Goal: Information Seeking & Learning: Find specific fact

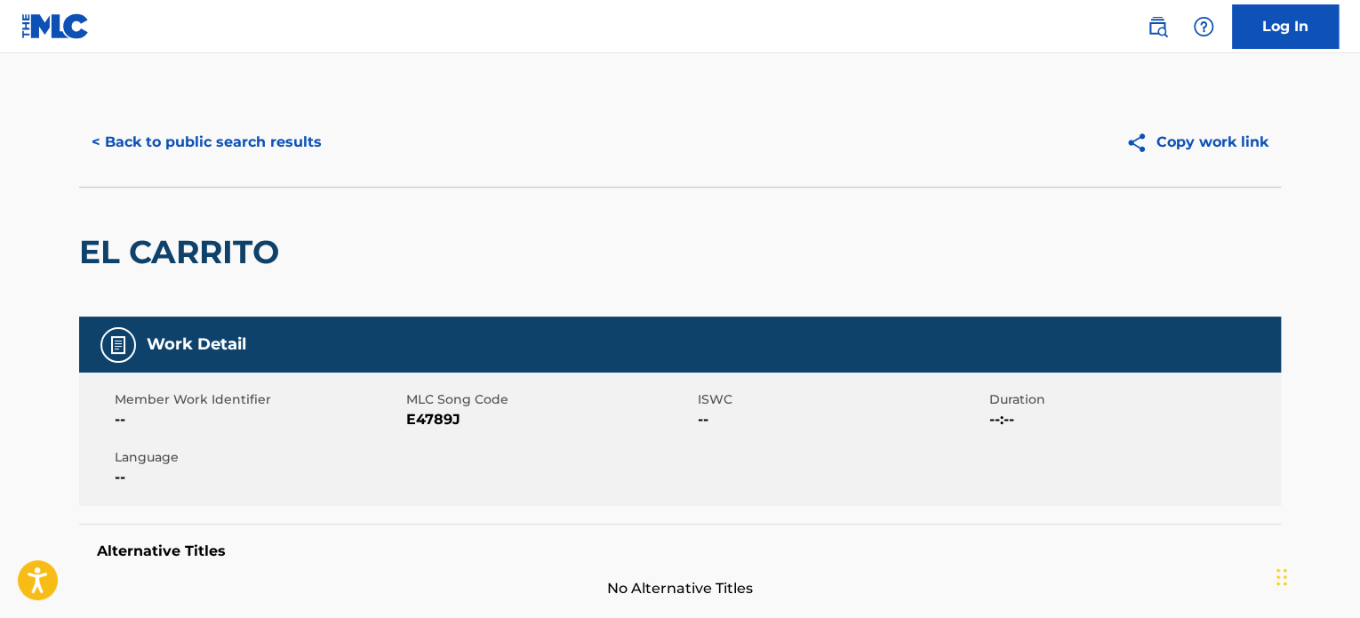
click at [129, 146] on button "< Back to public search results" at bounding box center [206, 142] width 255 height 44
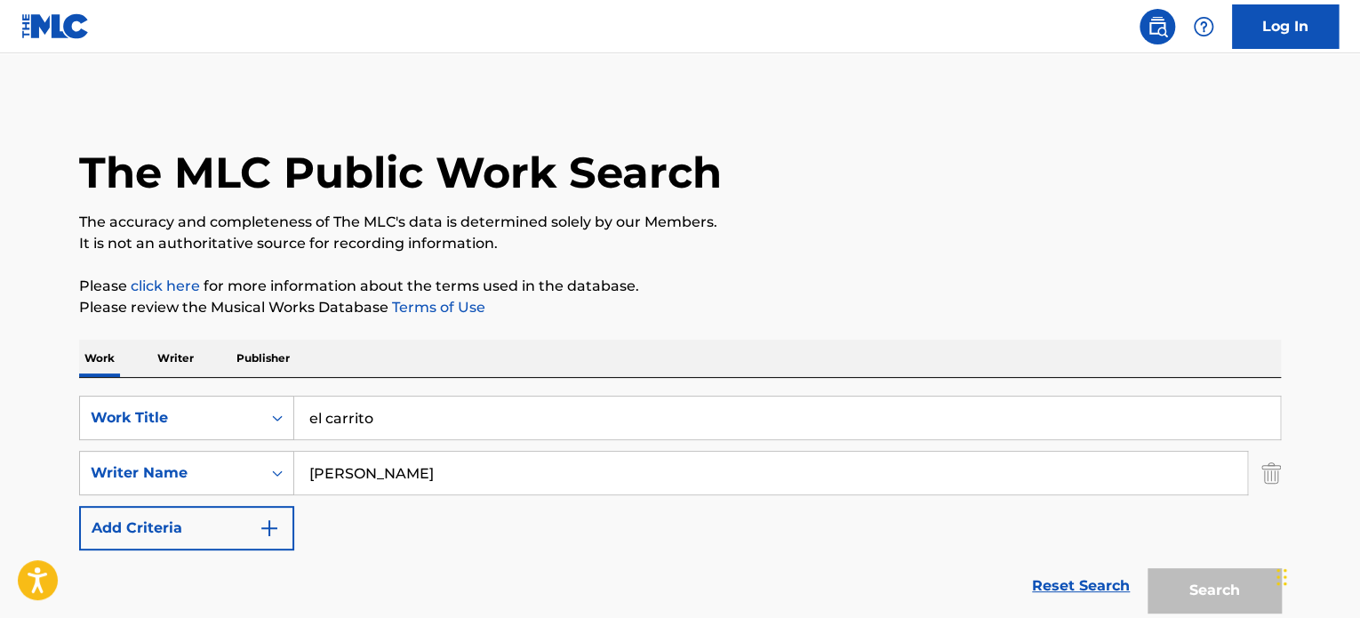
scroll to position [211, 0]
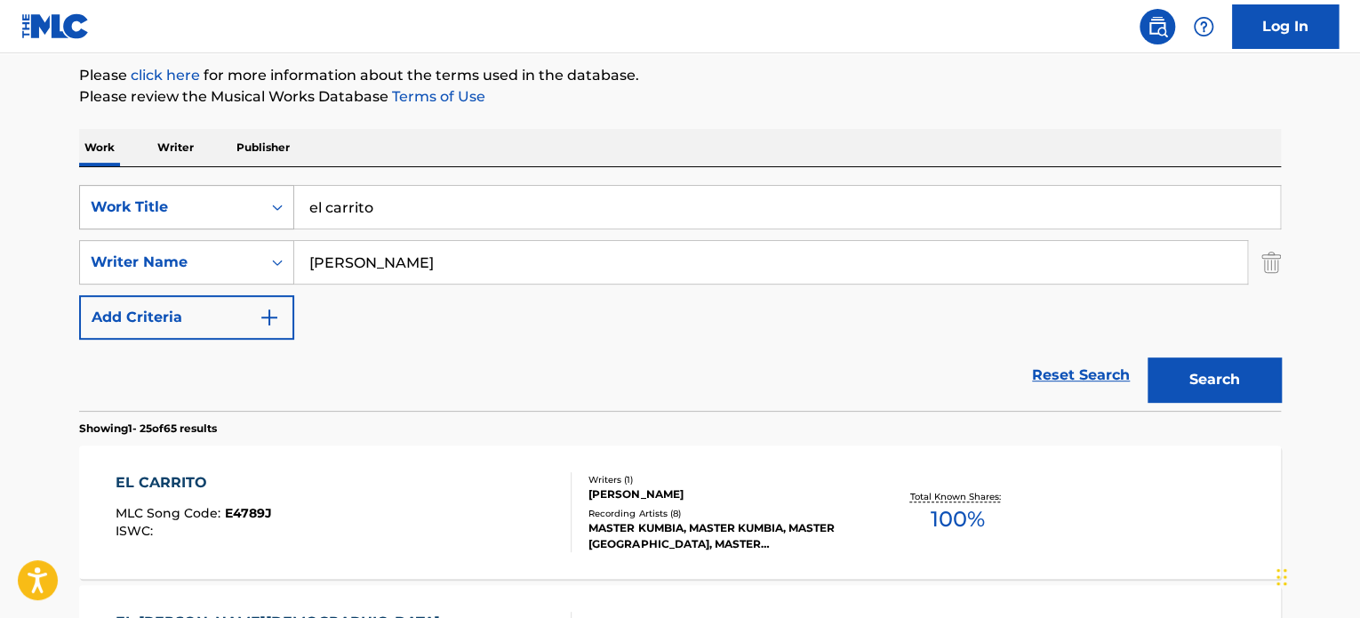
drag, startPoint x: 504, startPoint y: 213, endPoint x: 230, endPoint y: 209, distance: 273.7
click at [230, 209] on div "SearchWithCriteriabf2fa005-d802-4b16-b293-6e2f44b5fd6a Work Title el carrito" at bounding box center [679, 207] width 1201 height 44
type input "te metiste en mi piel"
click at [405, 265] on input "[PERSON_NAME]" at bounding box center [770, 262] width 953 height 43
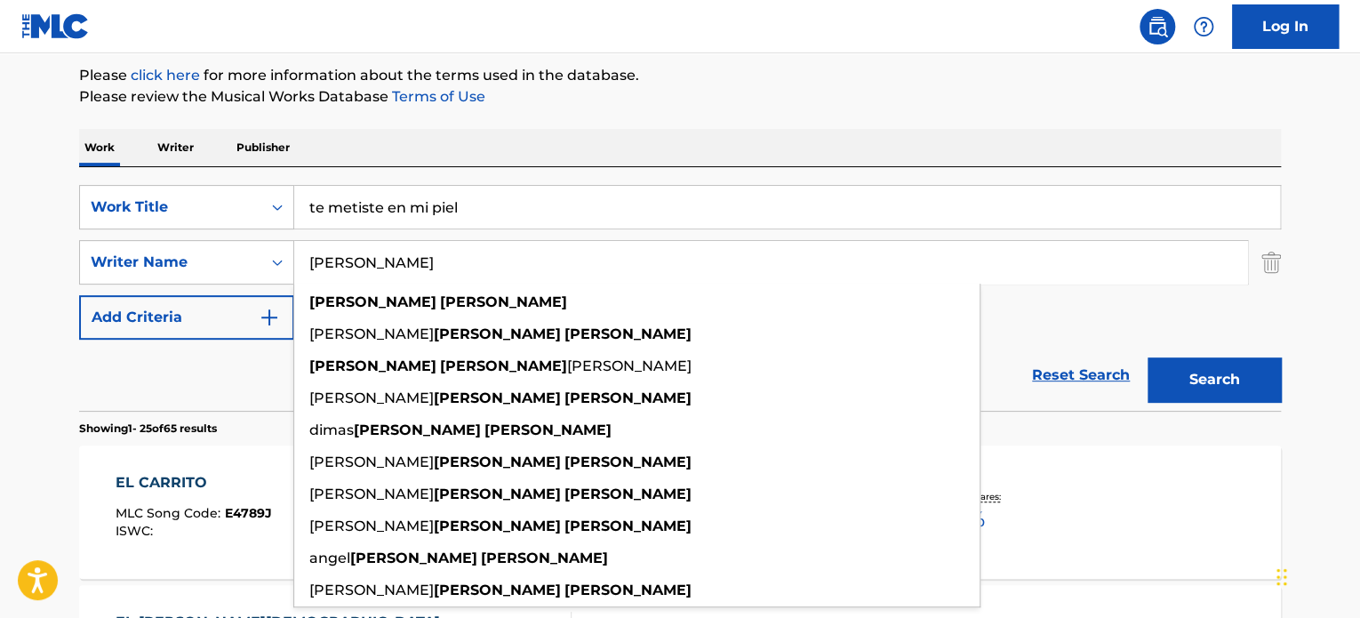
click at [405, 265] on input "[PERSON_NAME]" at bounding box center [770, 262] width 953 height 43
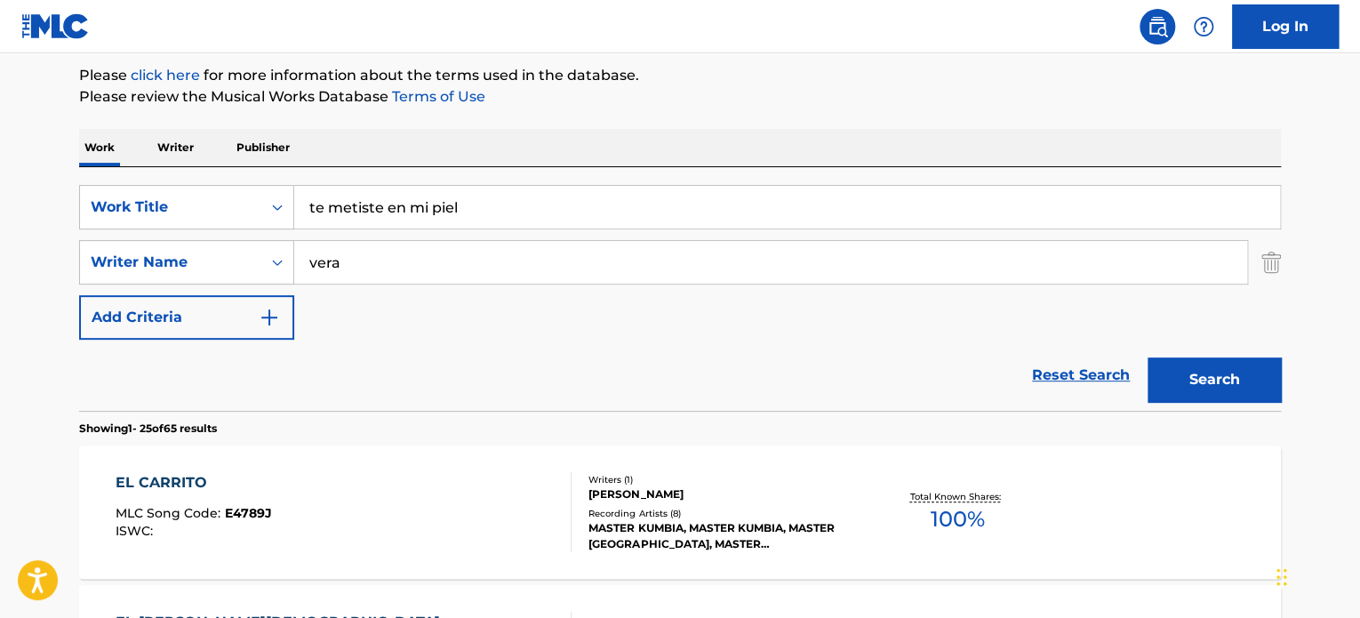
click at [1147, 357] on button "Search" at bounding box center [1213, 379] width 133 height 44
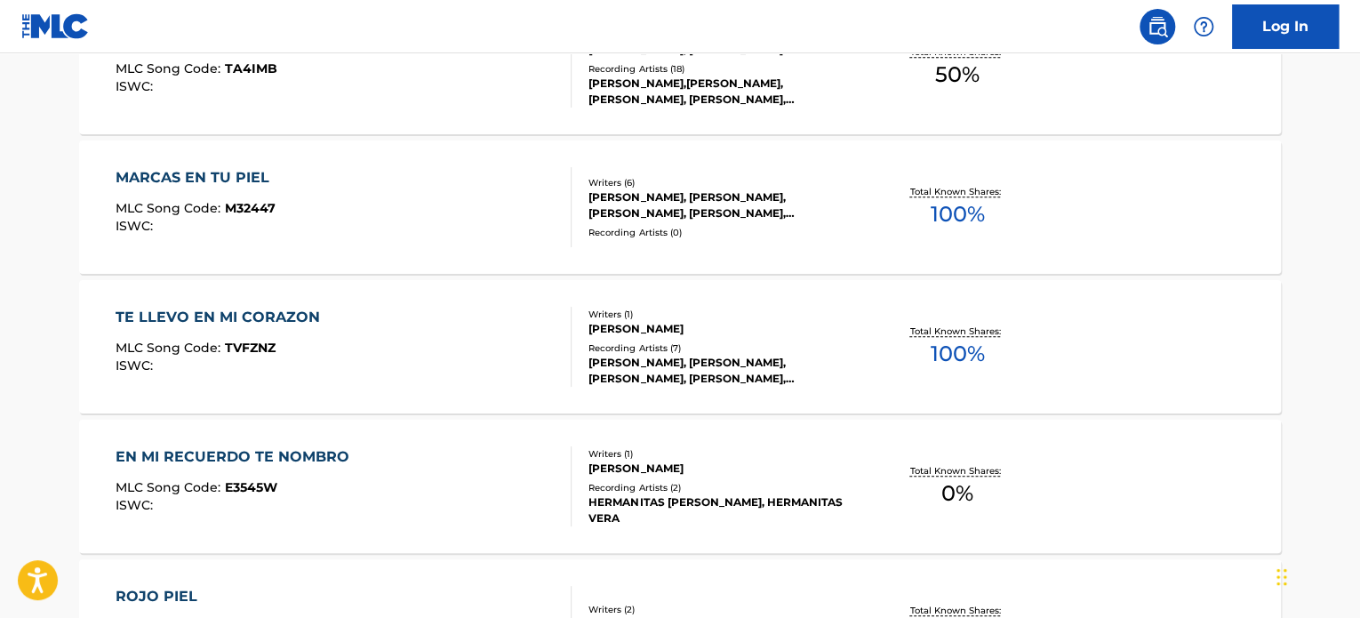
scroll to position [33, 0]
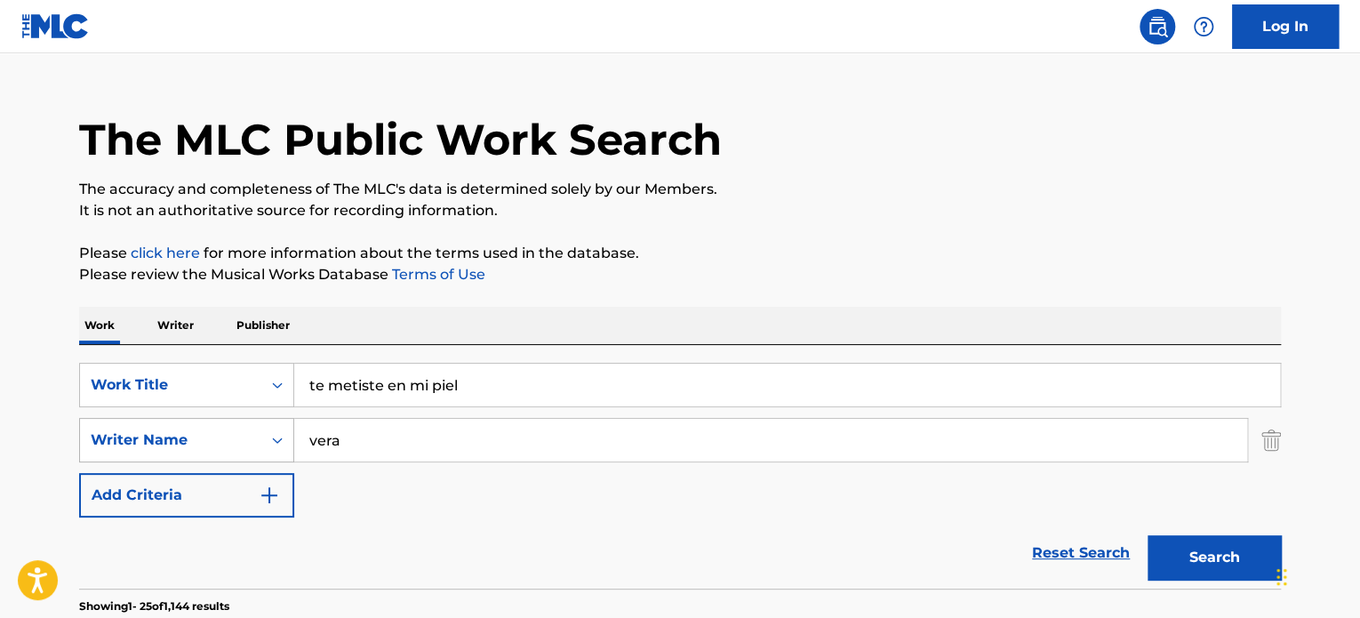
drag, startPoint x: 405, startPoint y: 447, endPoint x: 80, endPoint y: 438, distance: 325.3
click at [83, 440] on div "SearchWithCriteriab143d73d-3fa3-4375-9b68-60c56e5c66ac Writer Name [PERSON_NAME]" at bounding box center [679, 440] width 1201 height 44
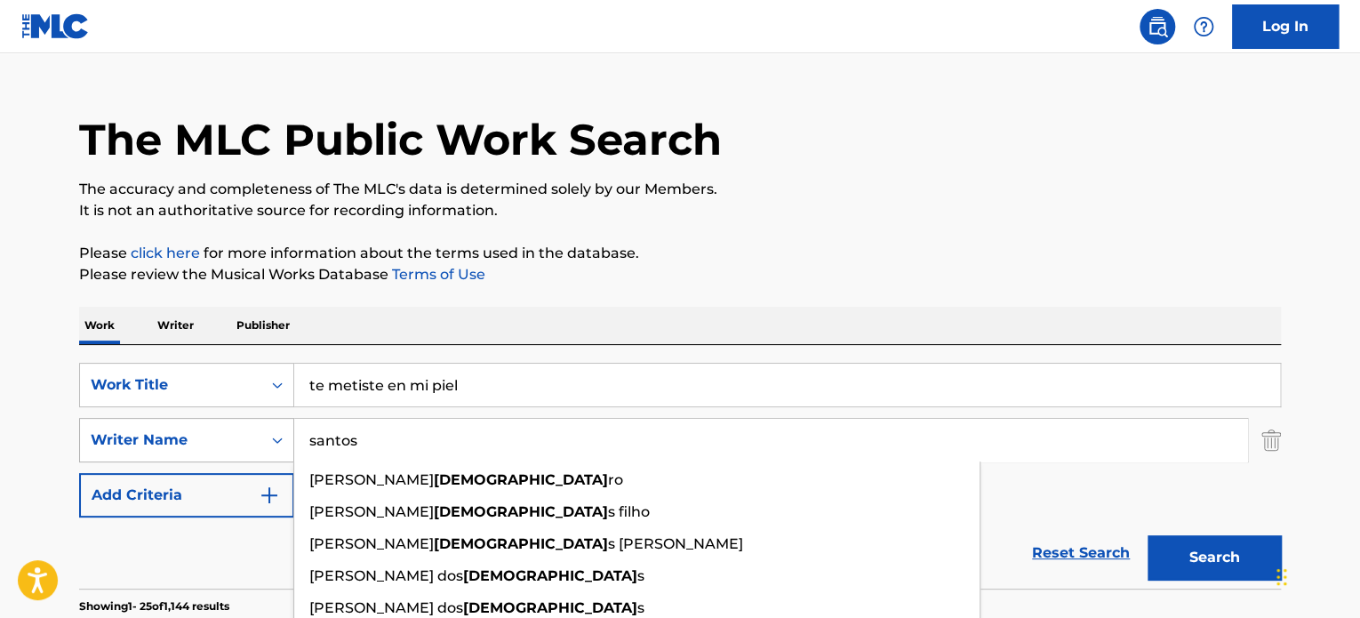
type input "santos"
click at [1147, 535] on button "Search" at bounding box center [1213, 557] width 133 height 44
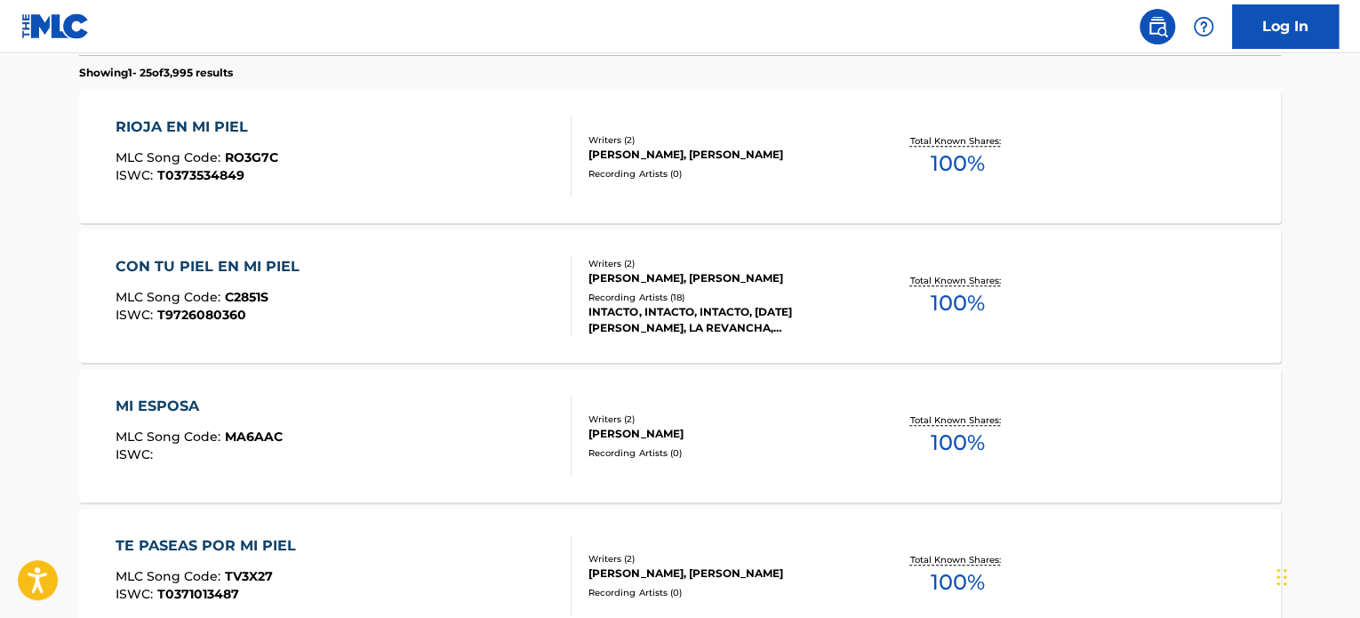
scroll to position [0, 0]
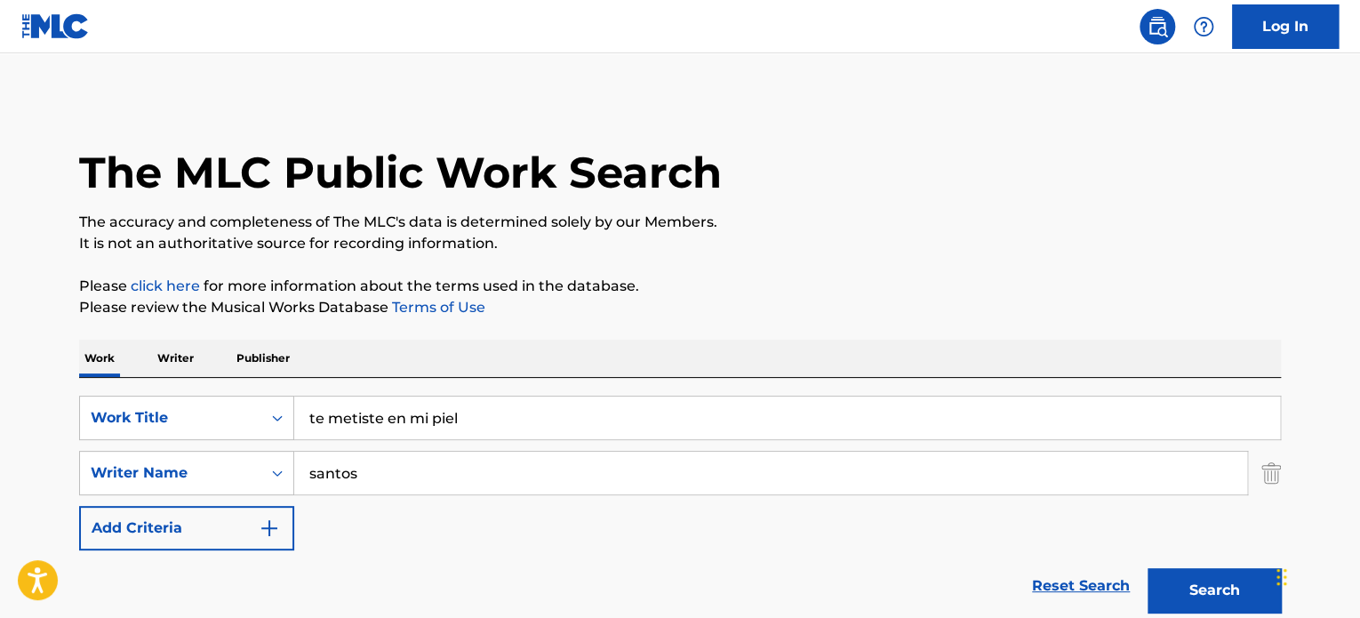
click at [1270, 472] on img "Search Form" at bounding box center [1271, 473] width 20 height 44
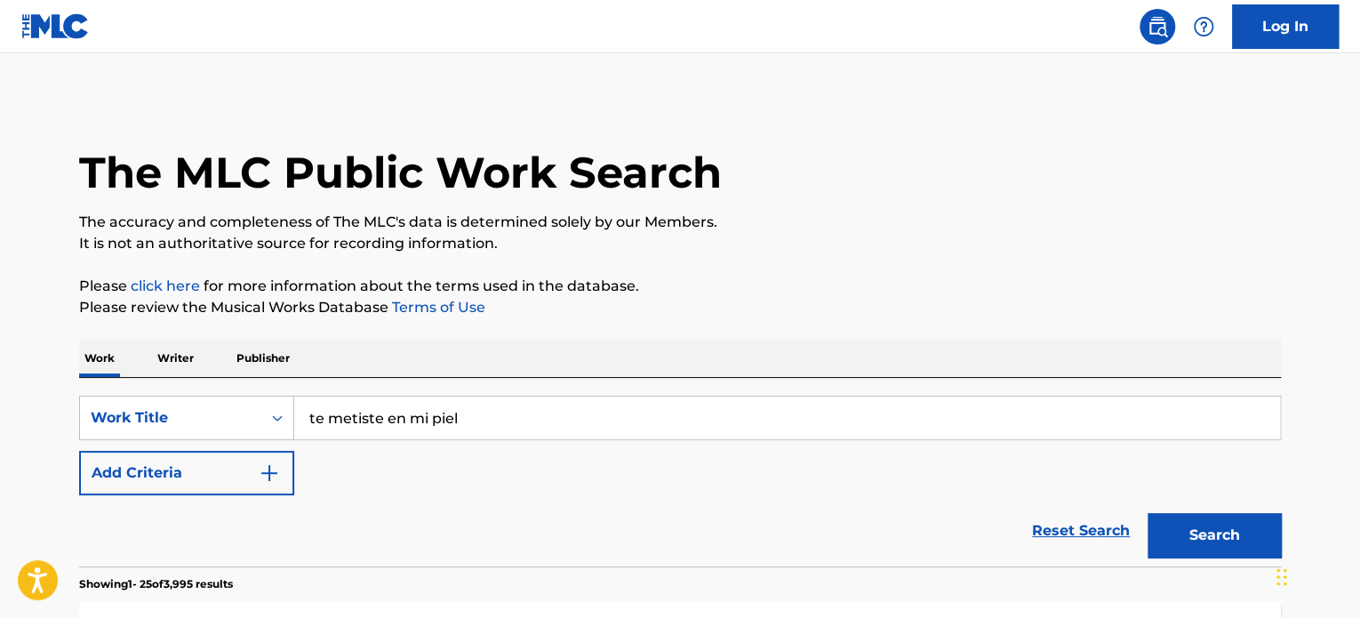
click at [1230, 525] on button "Search" at bounding box center [1213, 535] width 133 height 44
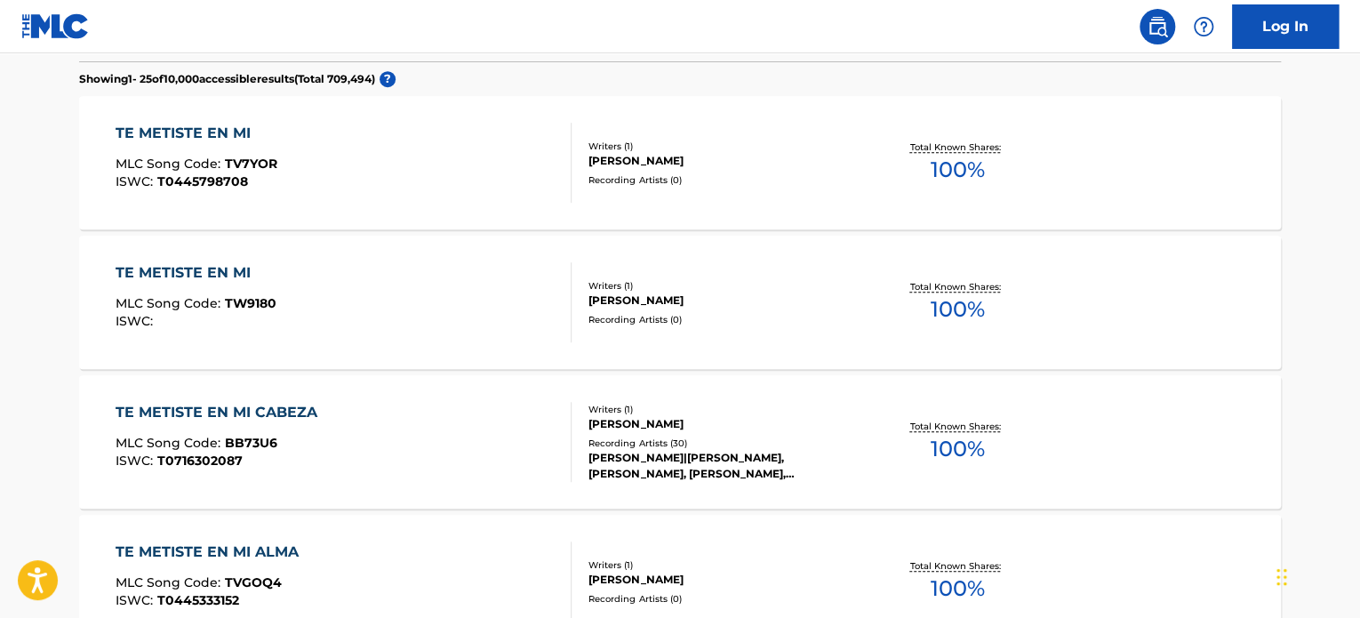
scroll to position [512, 0]
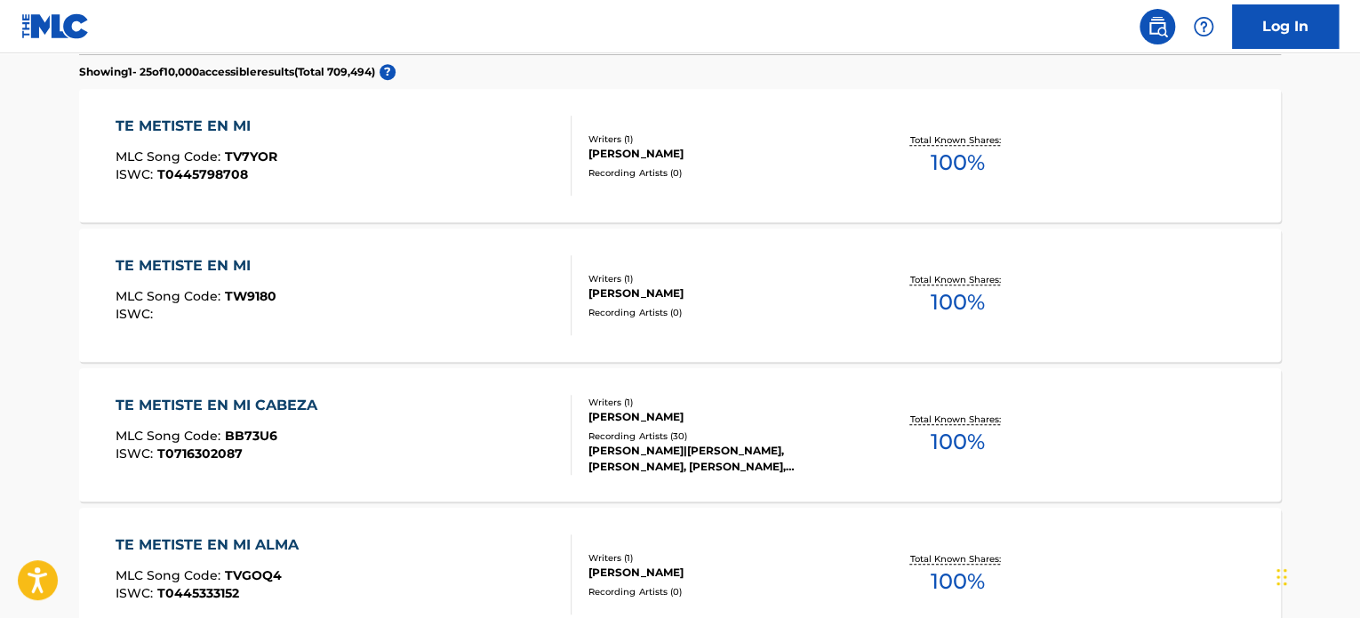
click at [434, 144] on div "TE METISTE EN MI MLC Song Code : TV7YOR ISWC : T0445798708" at bounding box center [344, 156] width 457 height 80
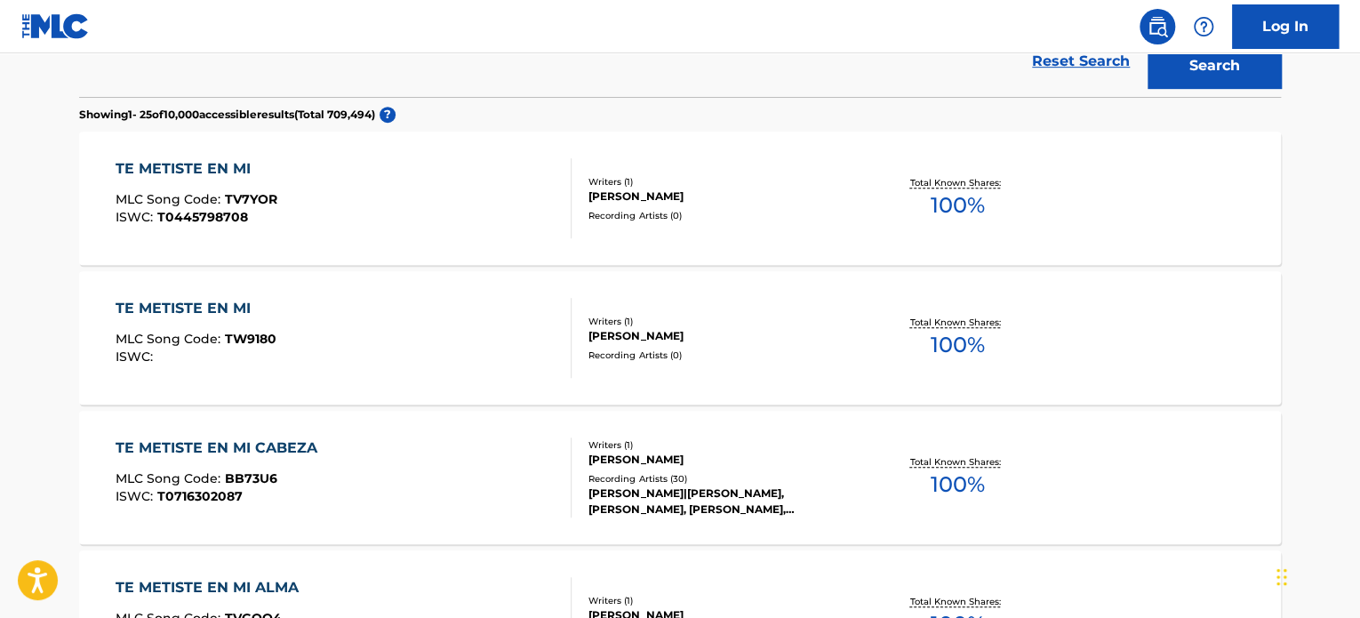
scroll to position [25, 0]
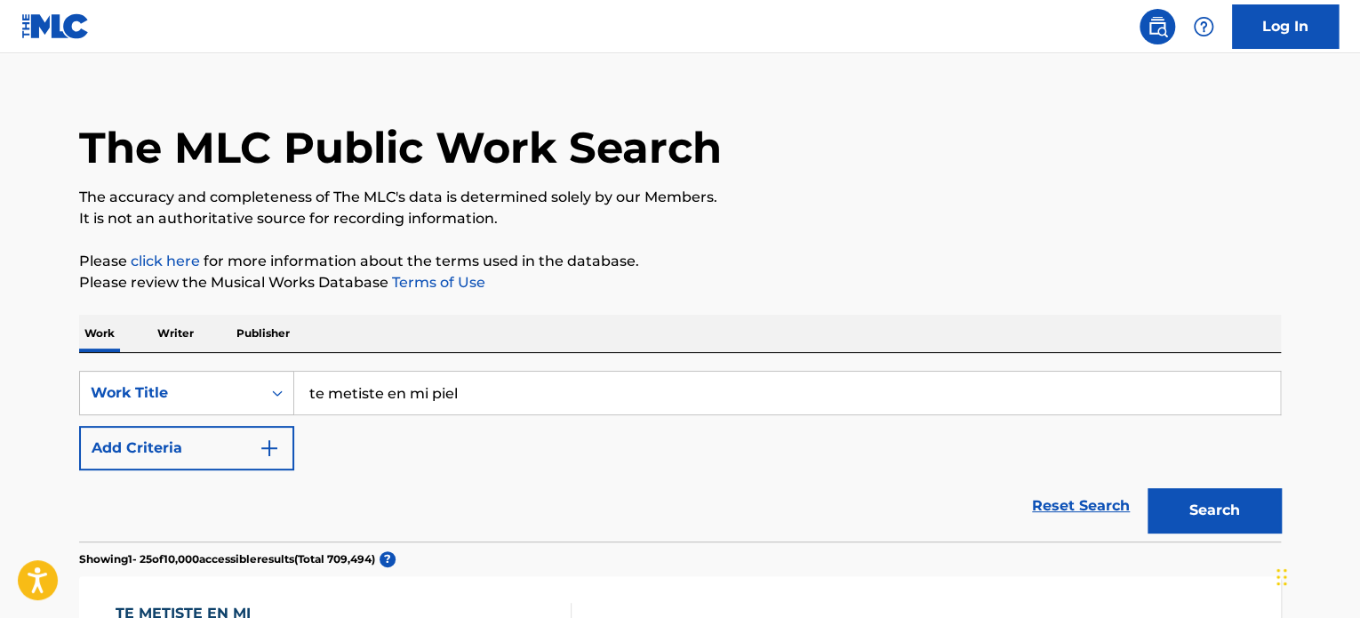
click at [579, 394] on input "te metiste en mi piel" at bounding box center [786, 392] width 985 height 43
paste input "Te Metiste en Mi P"
click at [1147, 488] on button "Search" at bounding box center [1213, 510] width 133 height 44
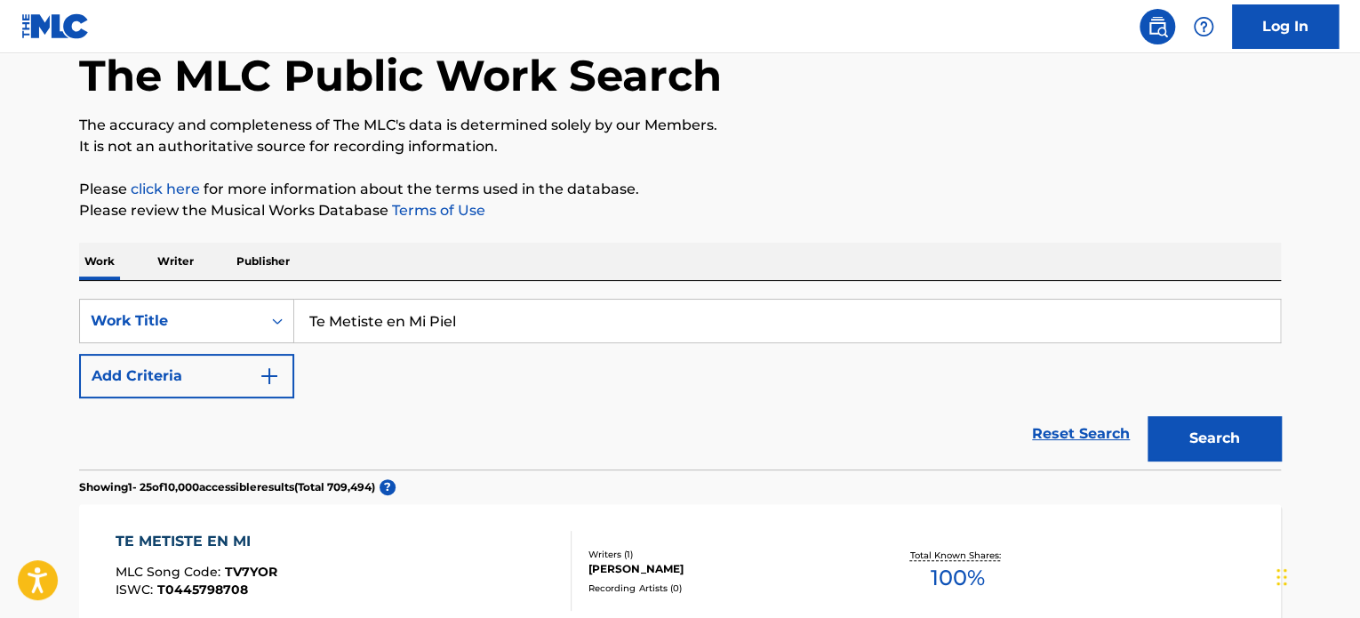
scroll to position [0, 0]
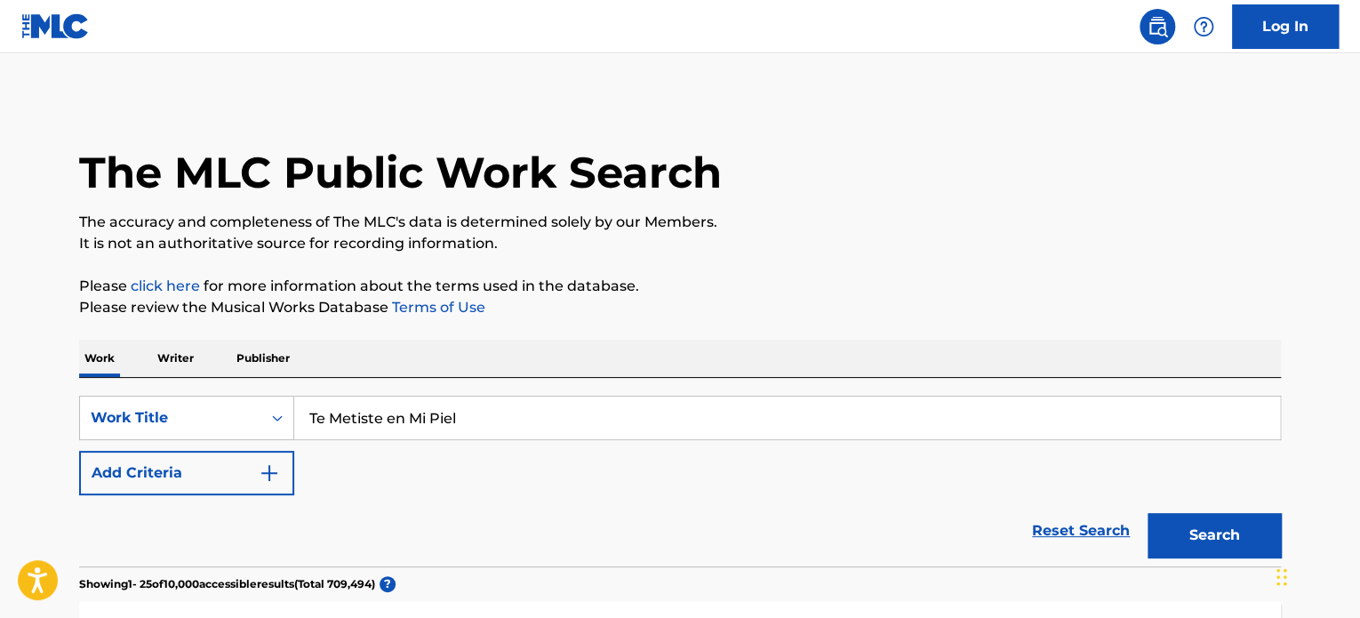
click at [441, 417] on input "Te Metiste en Mi Piel" at bounding box center [786, 417] width 985 height 43
click at [441, 415] on input "Te Metiste en Mi Piel" at bounding box center [786, 417] width 985 height 43
paste input "Changuito Me Apodaron"
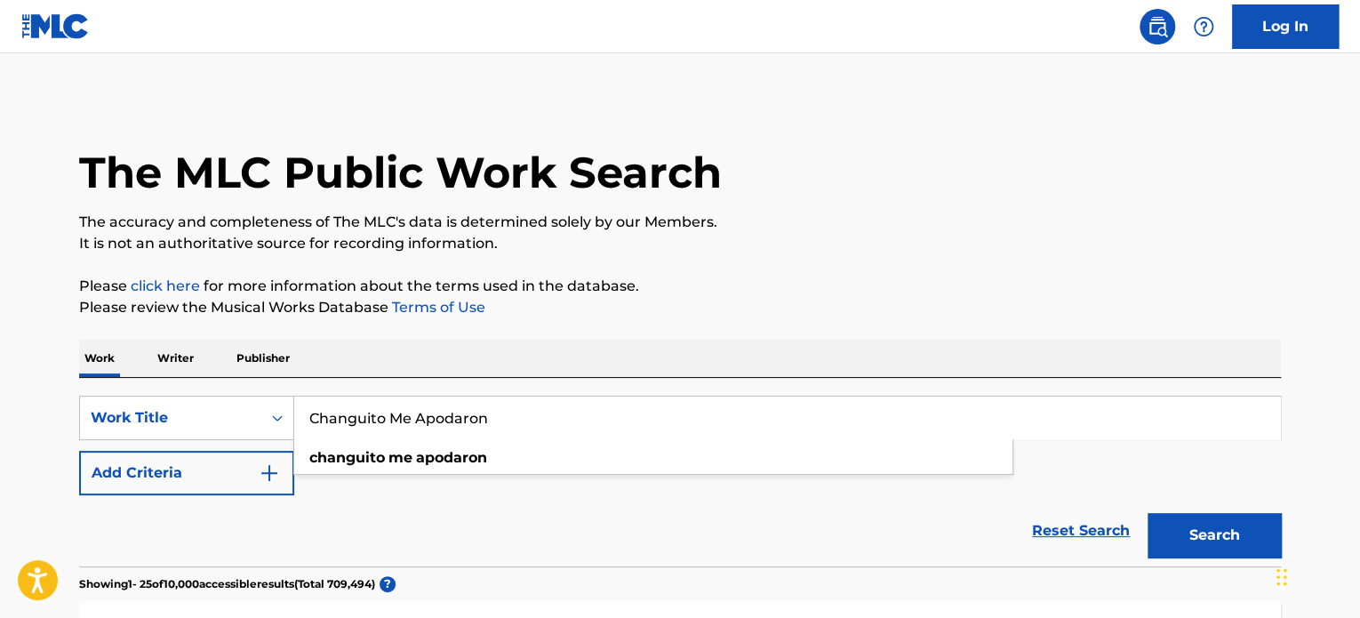
type input "Changuito Me Apodaron"
click at [1147, 513] on button "Search" at bounding box center [1213, 535] width 133 height 44
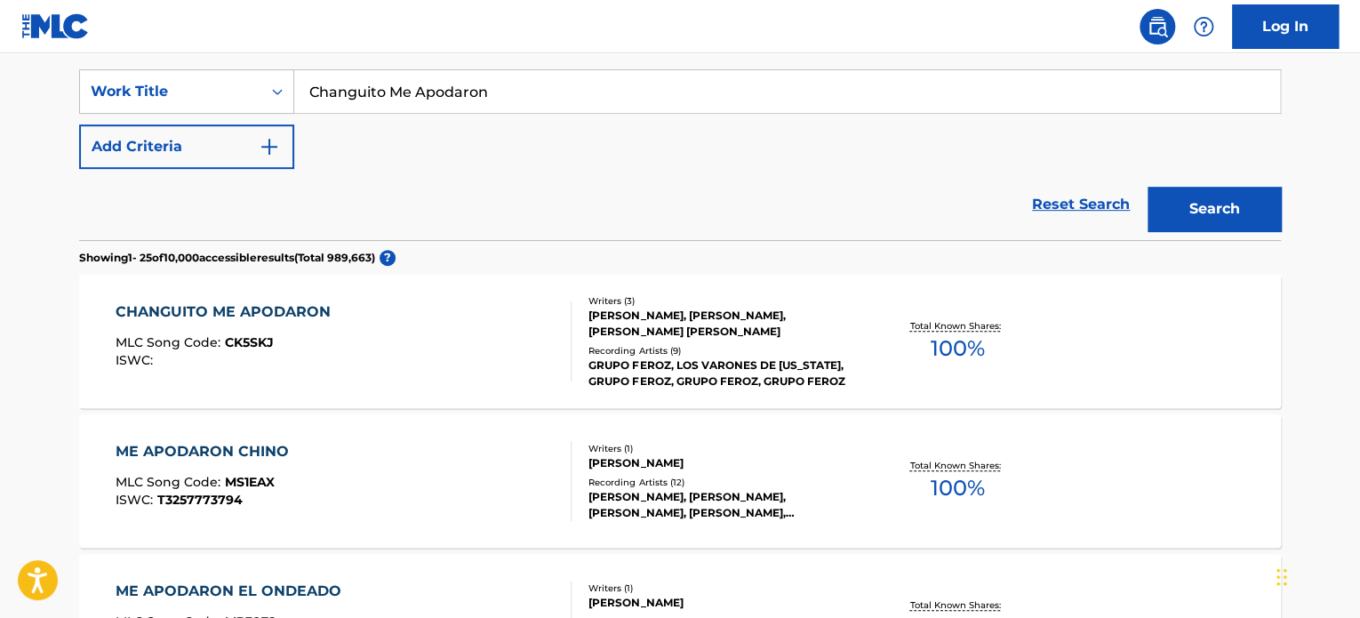
scroll to position [355, 0]
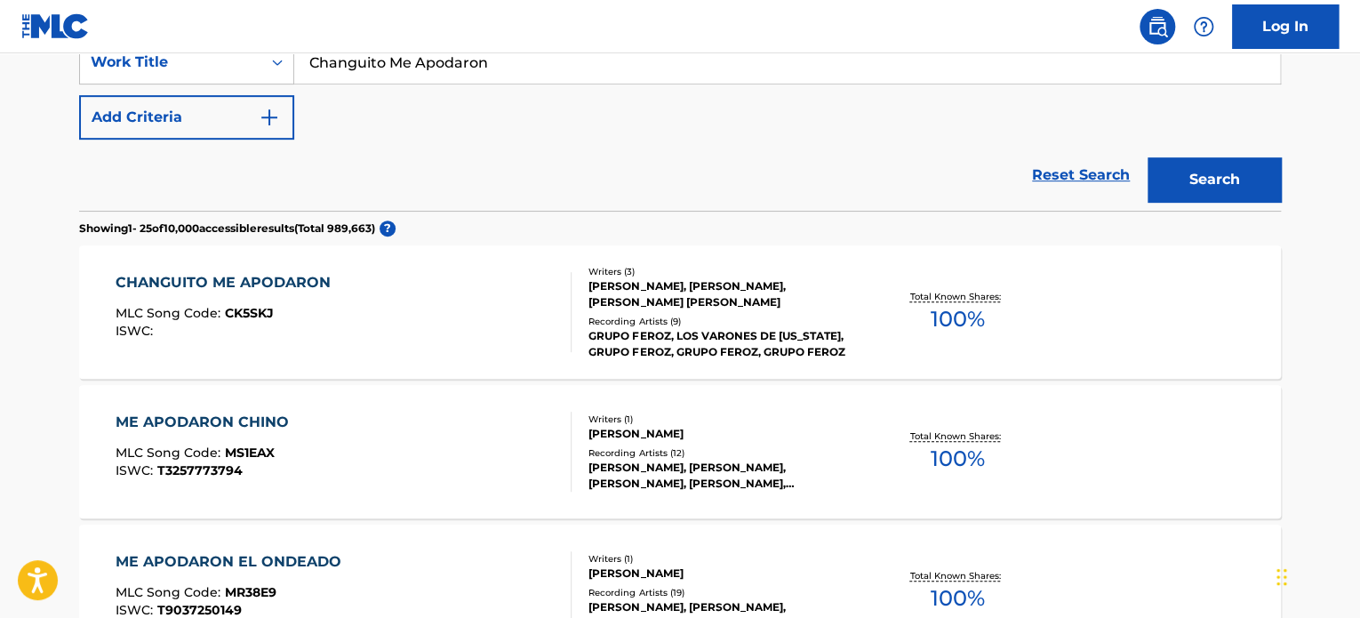
click at [478, 303] on div "CHANGUITO ME APODARON MLC Song Code : CK5SKJ ISWC :" at bounding box center [344, 312] width 457 height 80
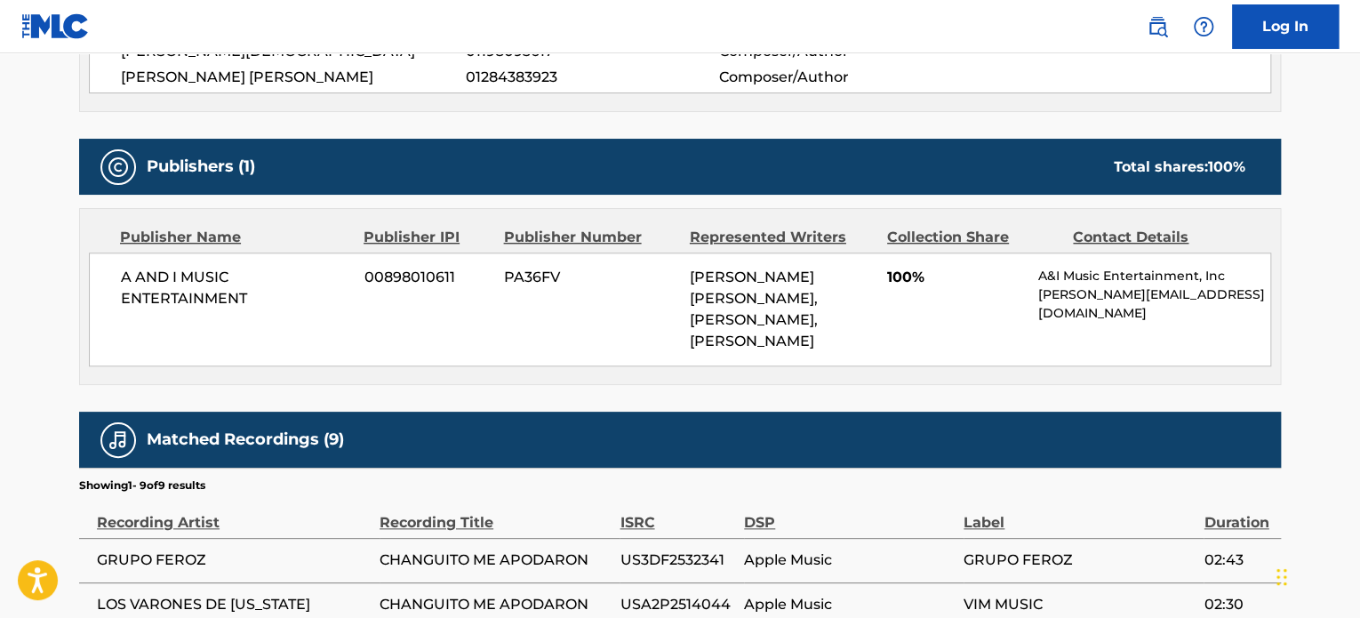
scroll to position [736, 0]
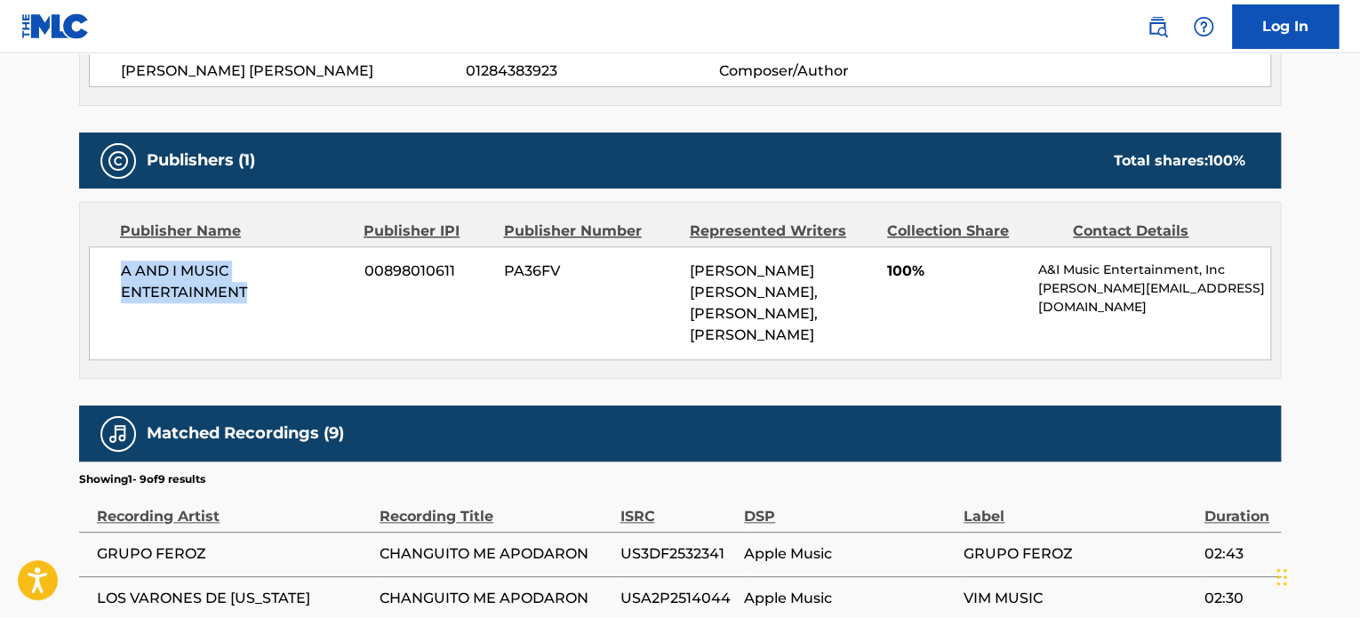
drag, startPoint x: 102, startPoint y: 265, endPoint x: 263, endPoint y: 296, distance: 163.8
click at [263, 296] on div "A AND I MUSIC ENTERTAINMENT 00898010611 PA36FV [PERSON_NAME] [PERSON_NAME], [PE…" at bounding box center [680, 303] width 1182 height 114
copy span "A AND I MUSIC ENTERTAINMENT"
